Goal: Navigation & Orientation: Find specific page/section

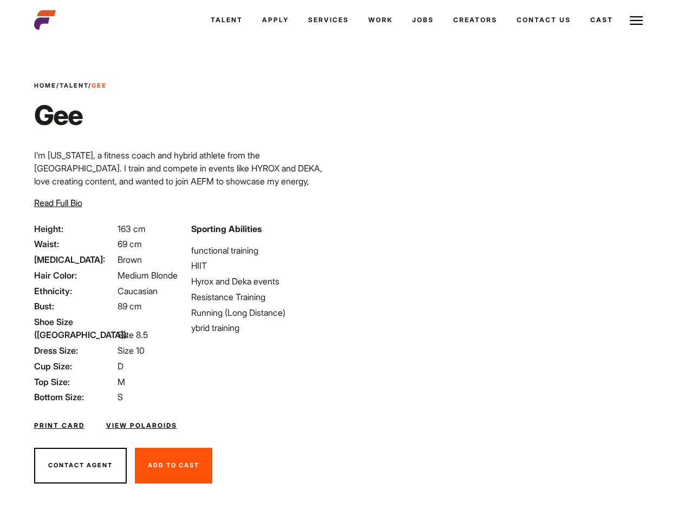
click at [580, 35] on link "Cast" at bounding box center [601, 19] width 42 height 29
click at [0, 0] on link "Casted Talent" at bounding box center [0, 0] width 0 height 0
click at [580, 35] on link "Cast" at bounding box center [601, 19] width 42 height 29
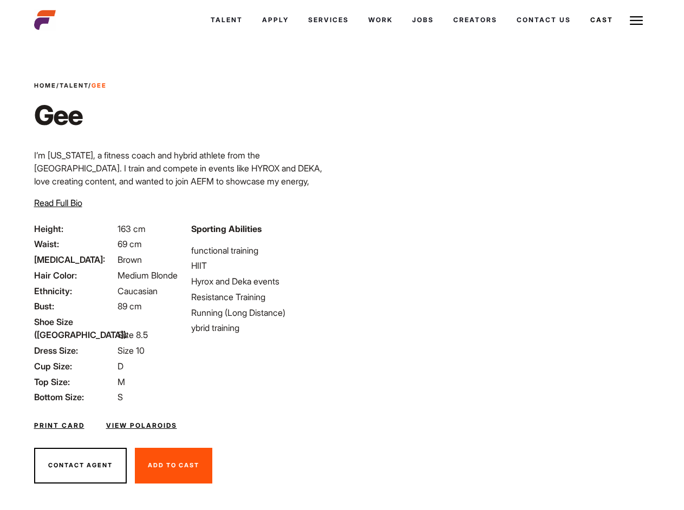
click at [0, 0] on link "Casted Talent" at bounding box center [0, 0] width 0 height 0
